Goal: Communication & Community: Connect with others

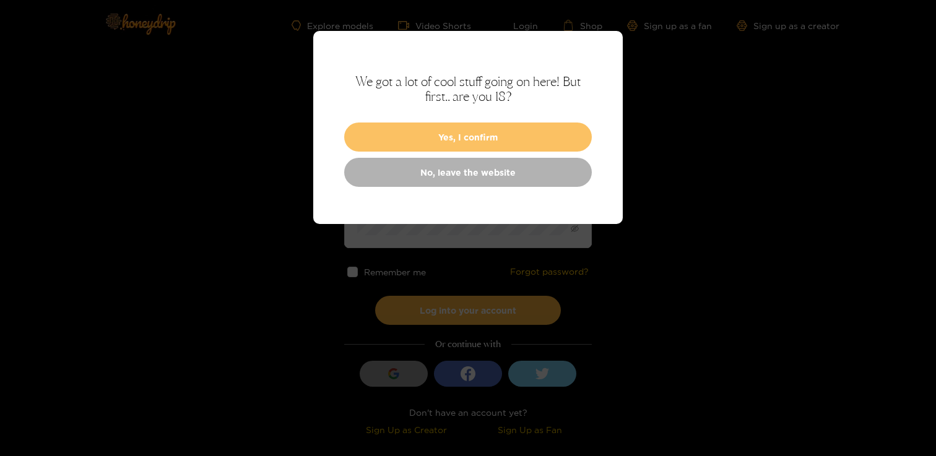
click at [480, 133] on button "Yes, I confirm" at bounding box center [468, 137] width 248 height 29
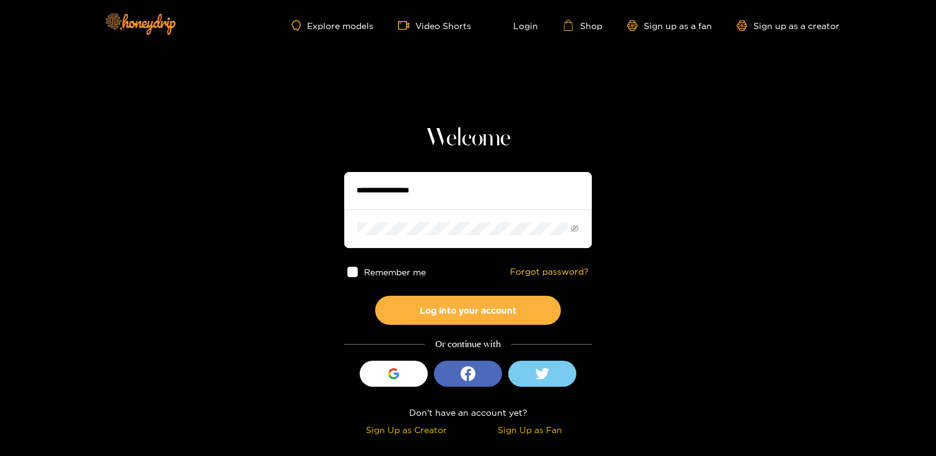
click at [387, 194] on input "text" at bounding box center [468, 190] width 248 height 37
type input "**********"
click at [375, 296] on button "Log into your account" at bounding box center [468, 310] width 186 height 29
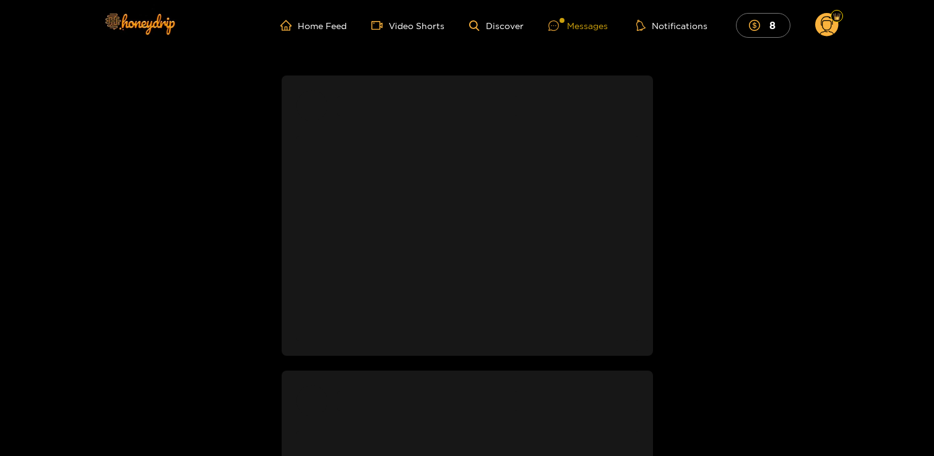
click at [568, 19] on div "Messages" at bounding box center [577, 26] width 59 height 14
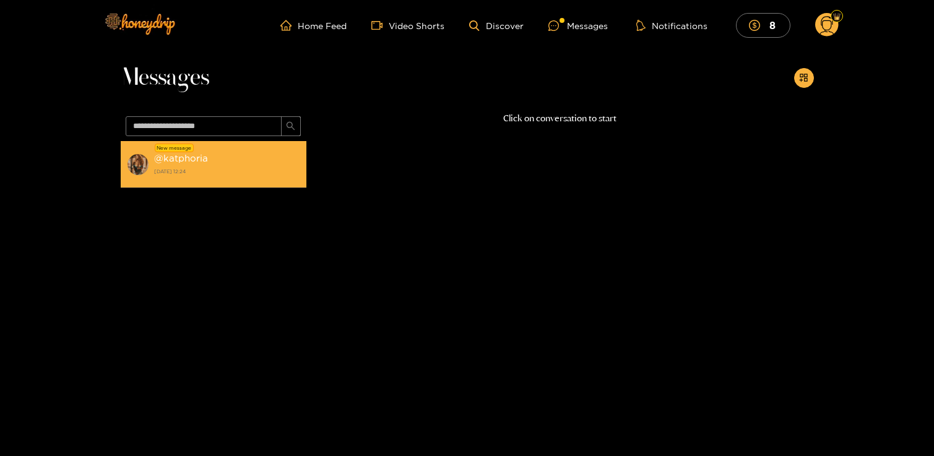
click at [233, 162] on div "@ katphoria [DATE] 12:24" at bounding box center [227, 164] width 146 height 28
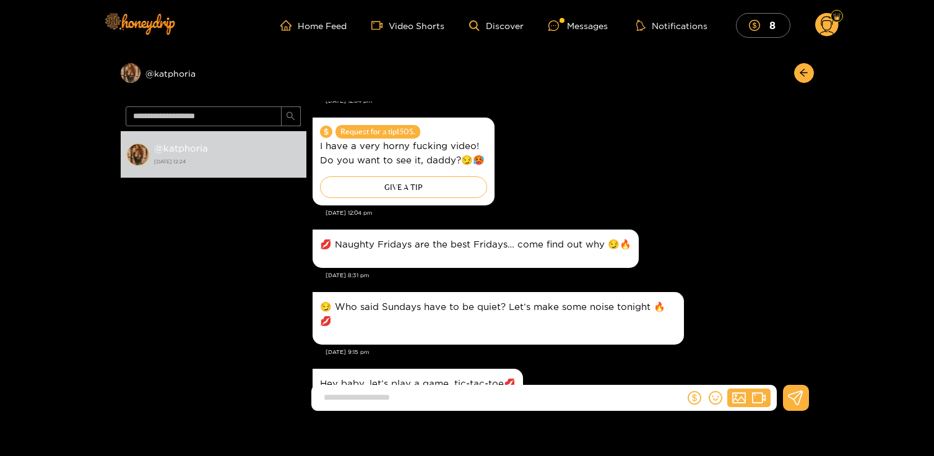
scroll to position [1177, 0]
